Goal: Find specific page/section: Find specific page/section

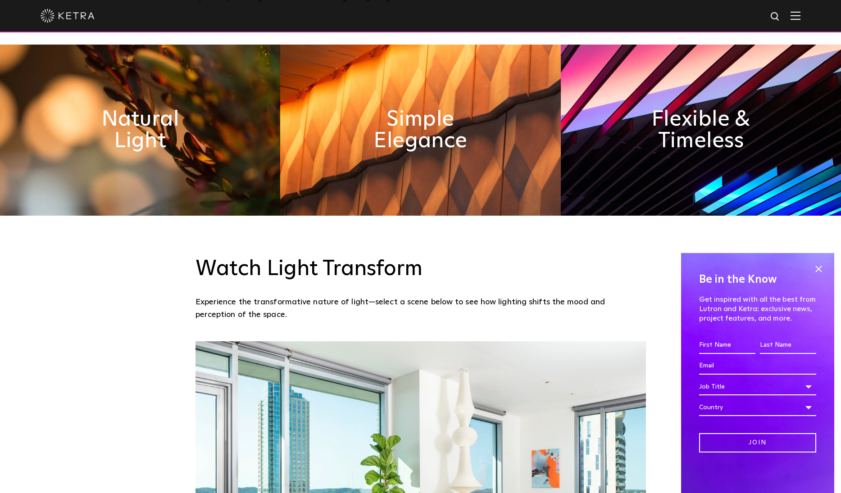
scroll to position [609, 0]
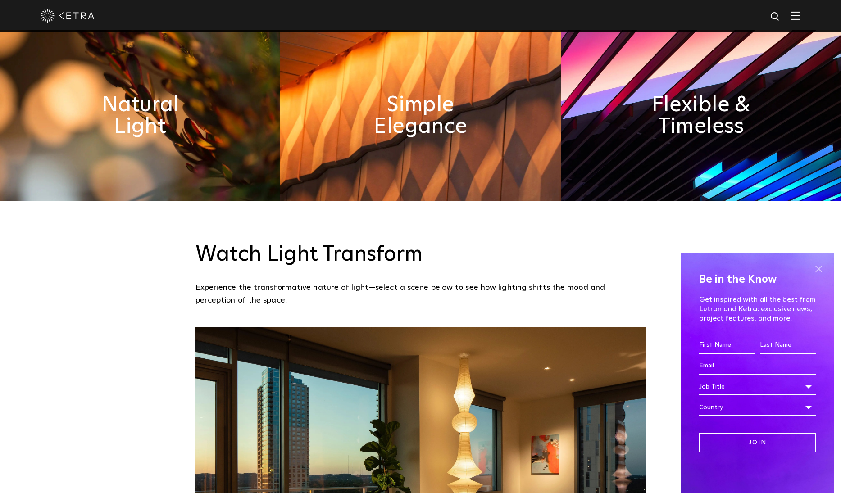
click at [816, 270] on span at bounding box center [818, 269] width 14 height 14
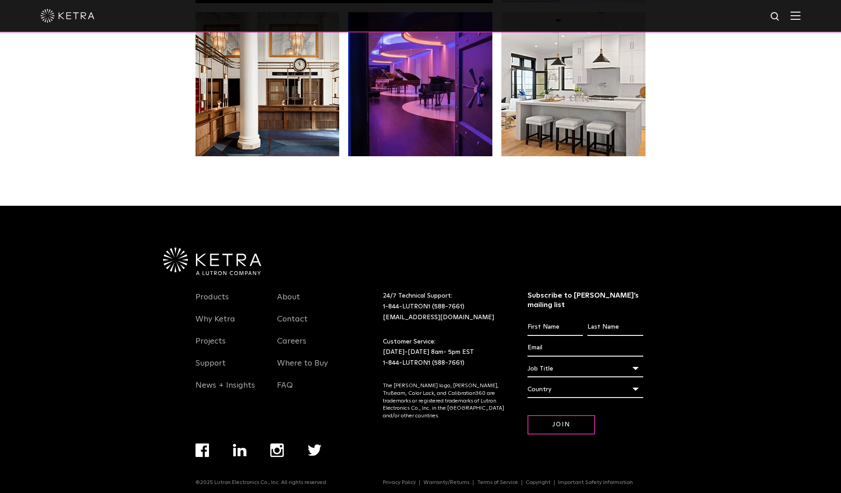
scroll to position [1890, 0]
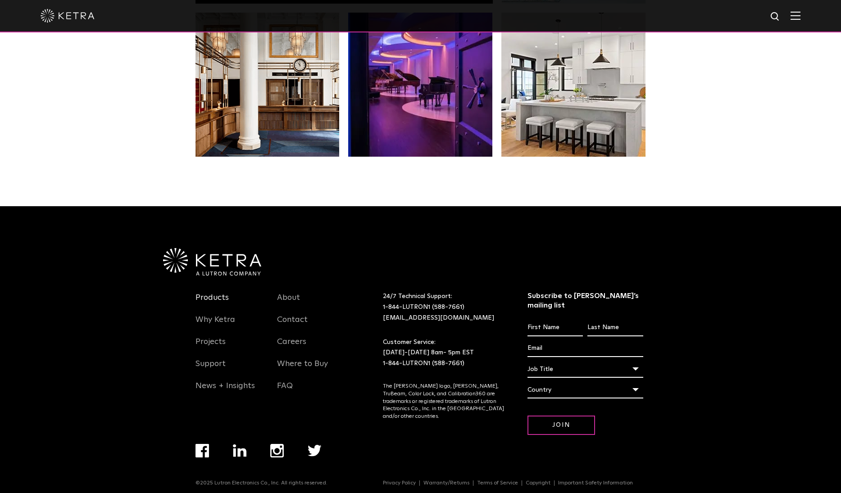
click at [218, 297] on link "Products" at bounding box center [211, 303] width 33 height 21
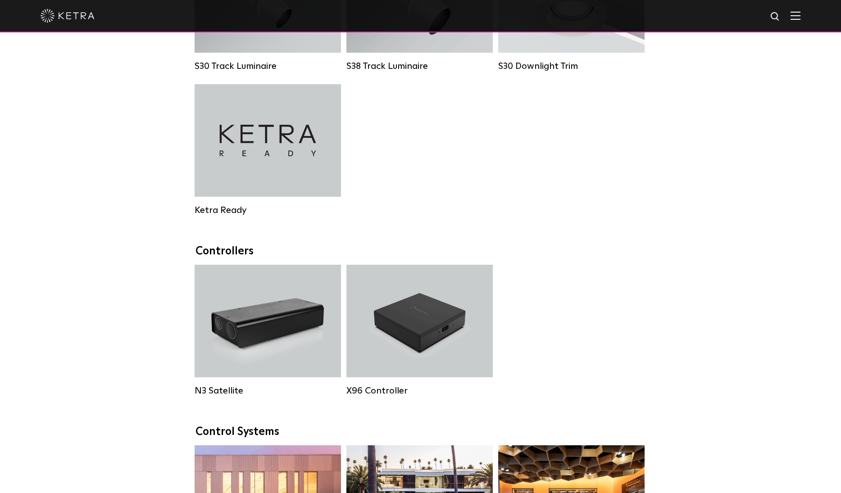
scroll to position [934, 0]
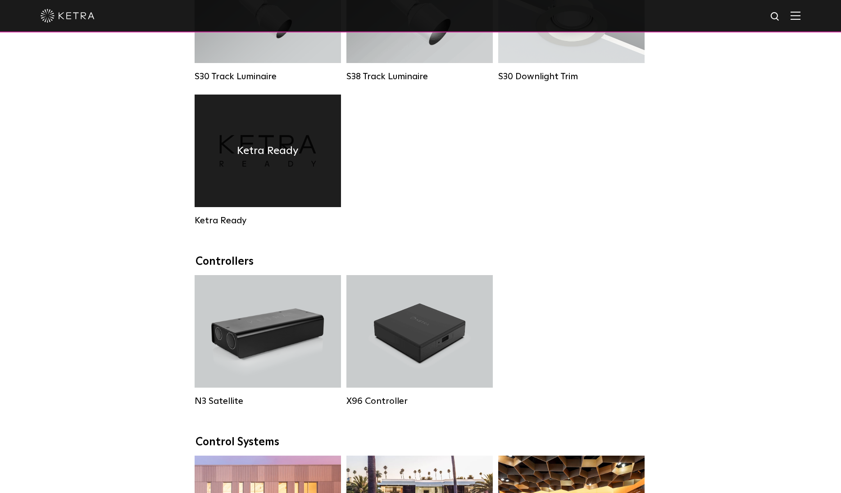
click at [263, 188] on div "Ketra Ready" at bounding box center [268, 151] width 146 height 113
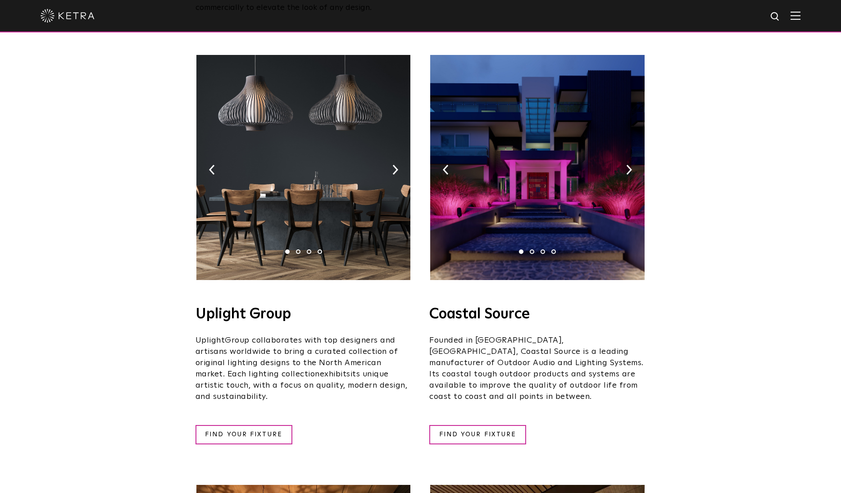
scroll to position [154, 0]
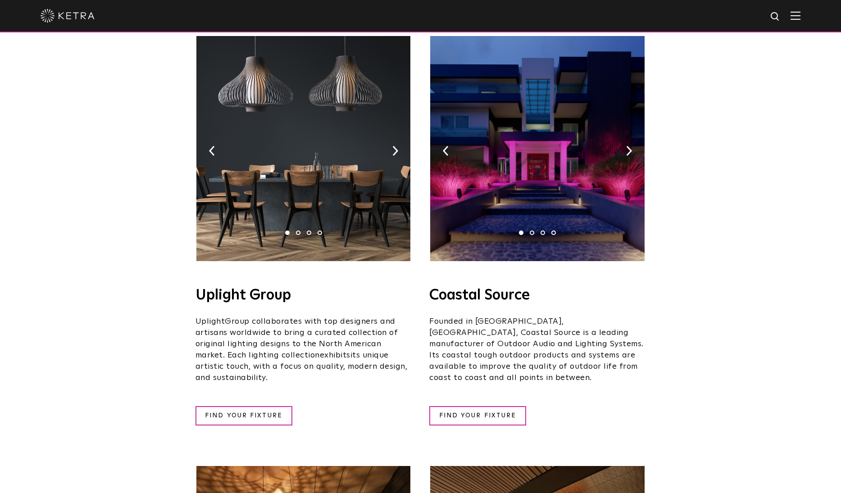
click at [492, 288] on h4 "Coastal Source" at bounding box center [537, 295] width 216 height 14
click at [629, 146] on img at bounding box center [629, 151] width 6 height 10
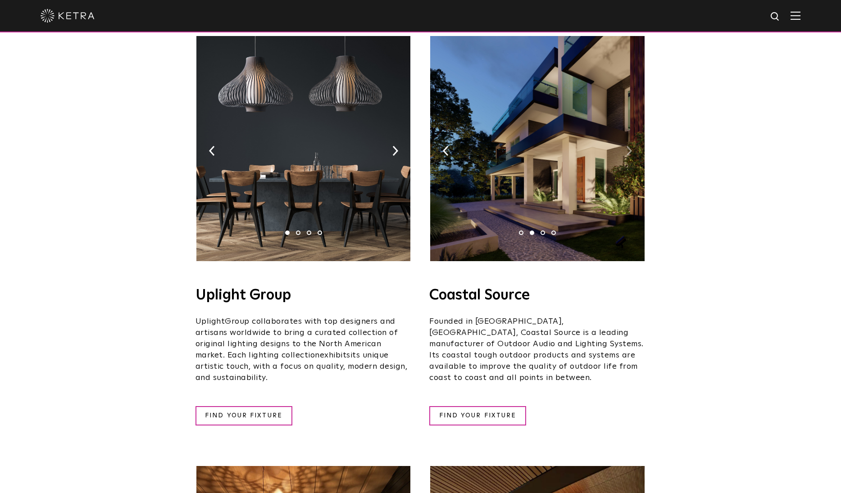
click at [629, 146] on img at bounding box center [629, 151] width 6 height 10
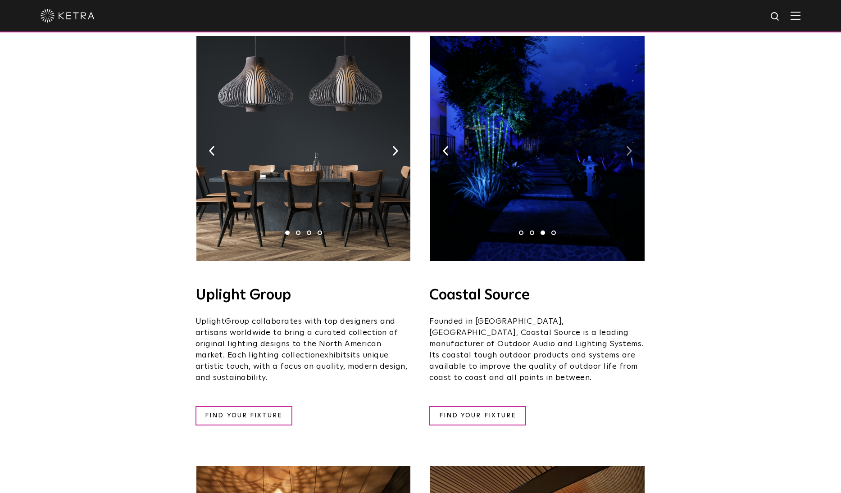
click at [629, 146] on img at bounding box center [629, 151] width 6 height 10
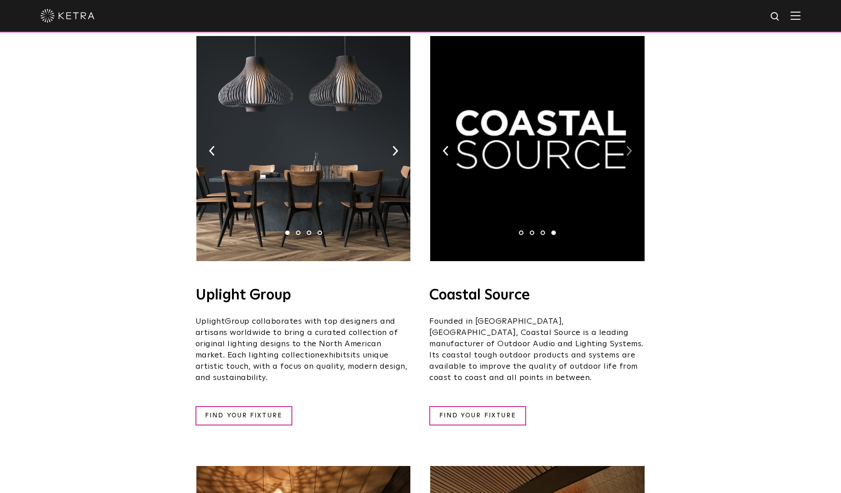
click at [629, 146] on img at bounding box center [629, 151] width 6 height 10
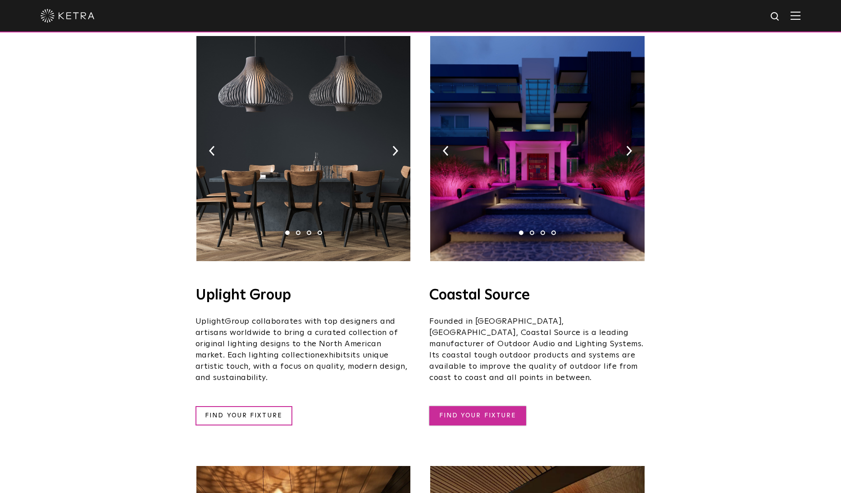
click at [459, 406] on link "FIND YOUR FIXTURE" at bounding box center [477, 415] width 97 height 19
